Goal: Find specific page/section: Find specific page/section

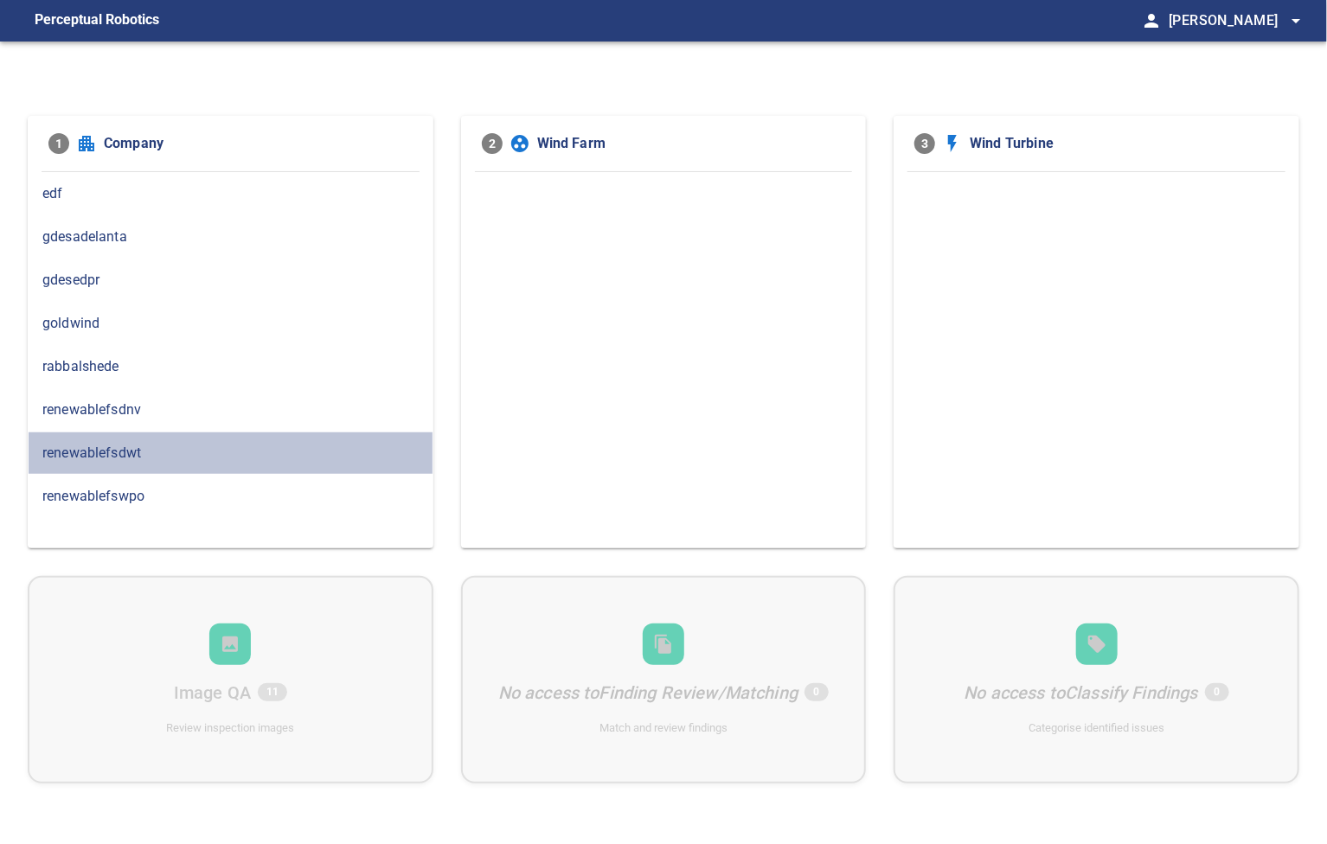
click at [140, 435] on div "renewablefsdwt" at bounding box center [231, 453] width 406 height 43
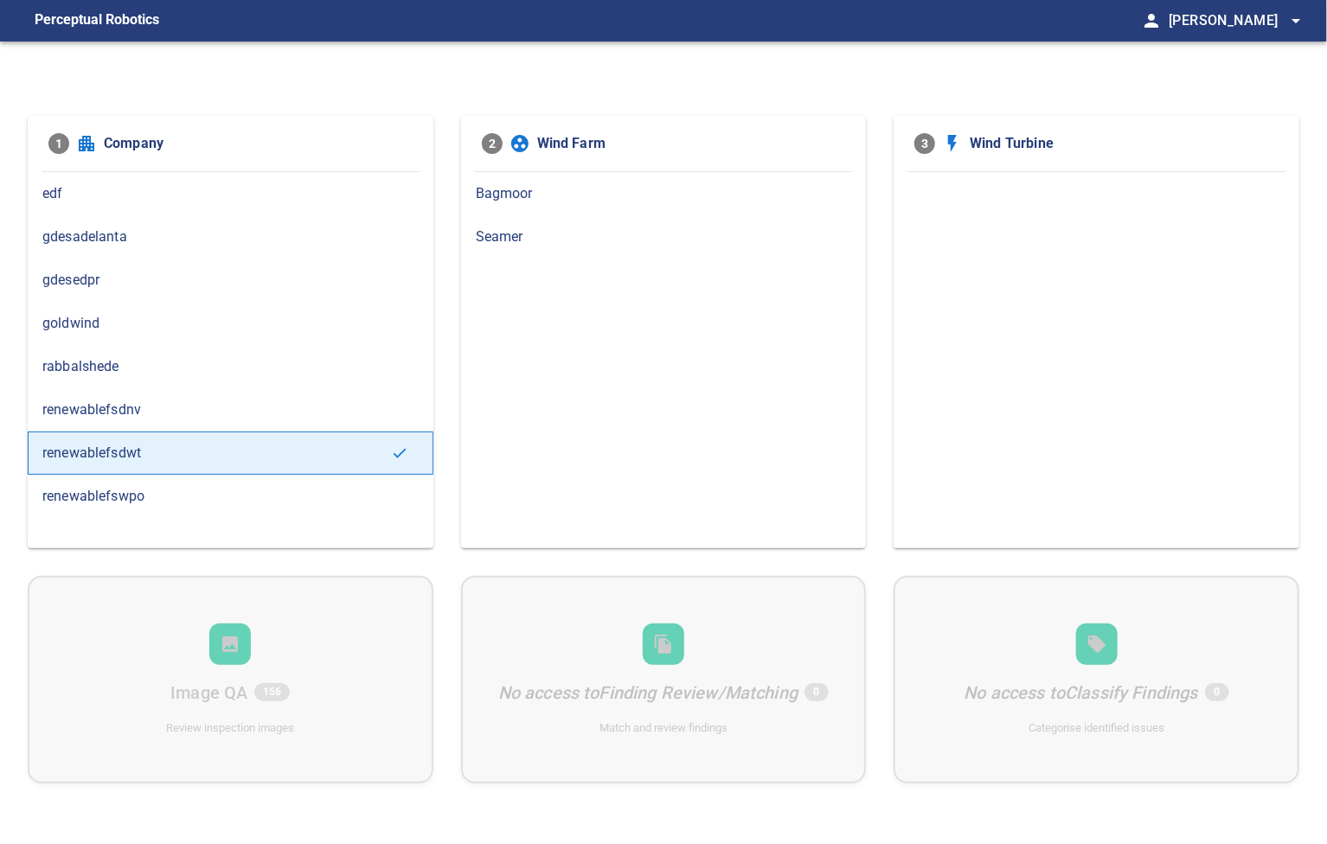
click at [501, 234] on span "Seamer" at bounding box center [664, 237] width 376 height 21
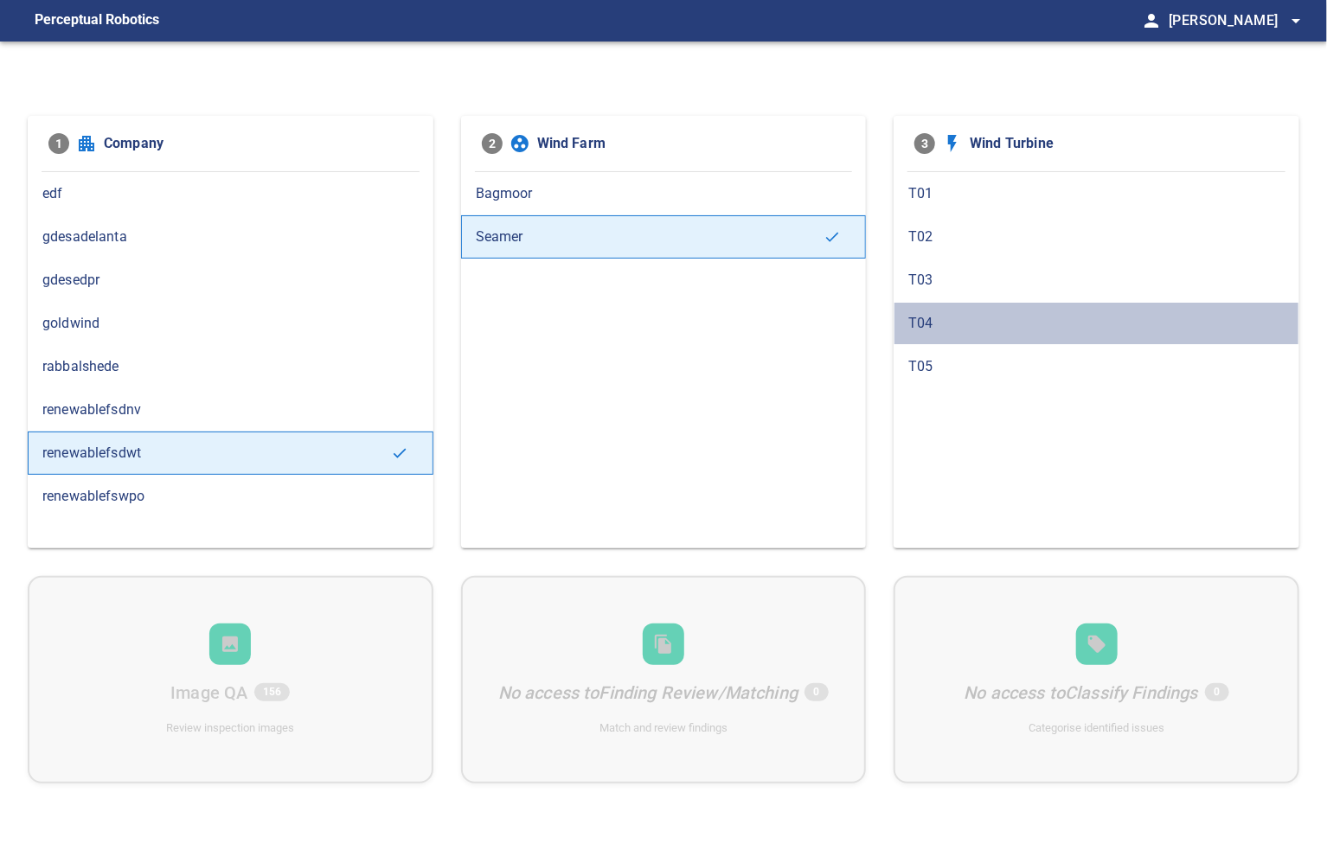
click at [936, 324] on span "T04" at bounding box center [1096, 323] width 376 height 21
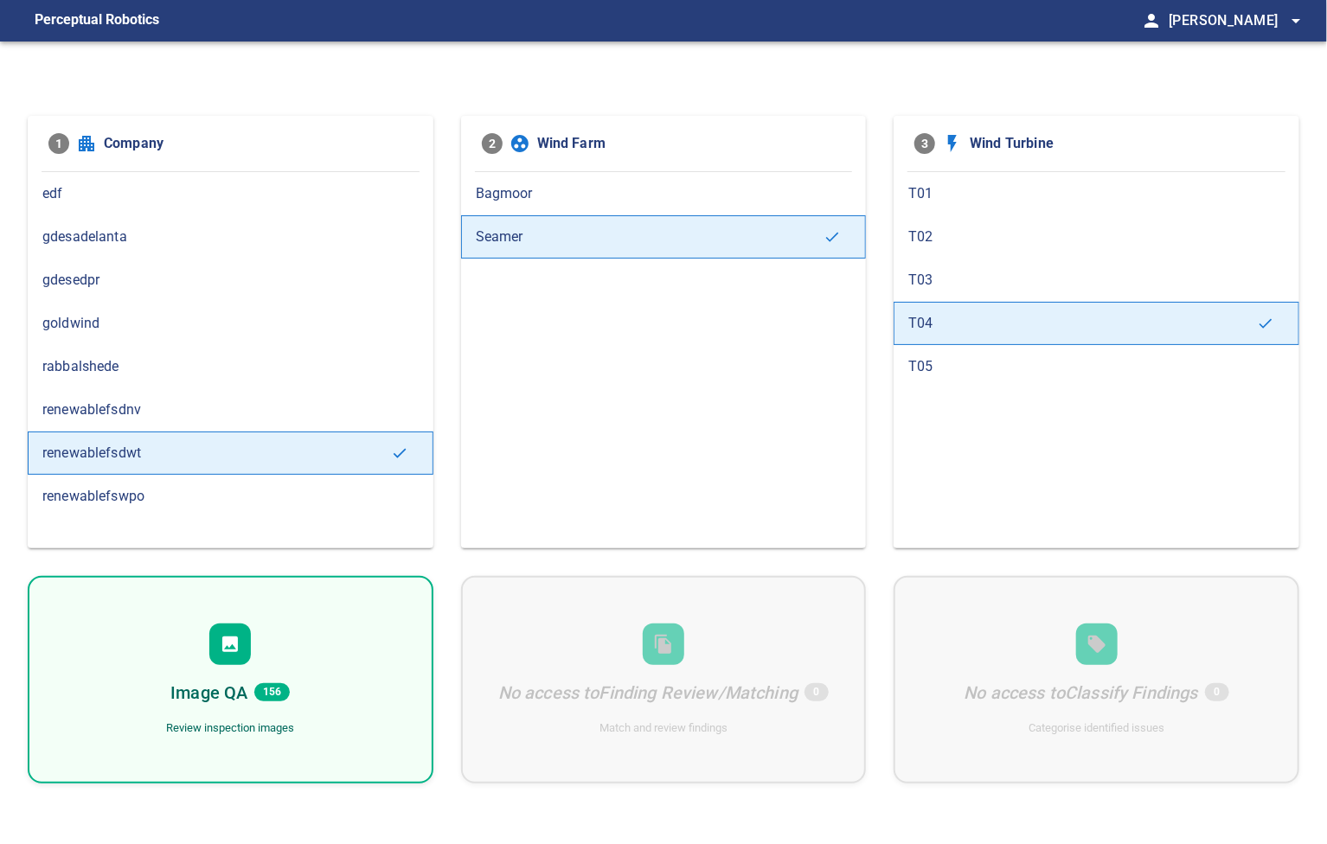
click at [272, 649] on div "Image QA 156 Review inspection images" at bounding box center [231, 680] width 406 height 208
